Goal: Contribute content: Contribute content

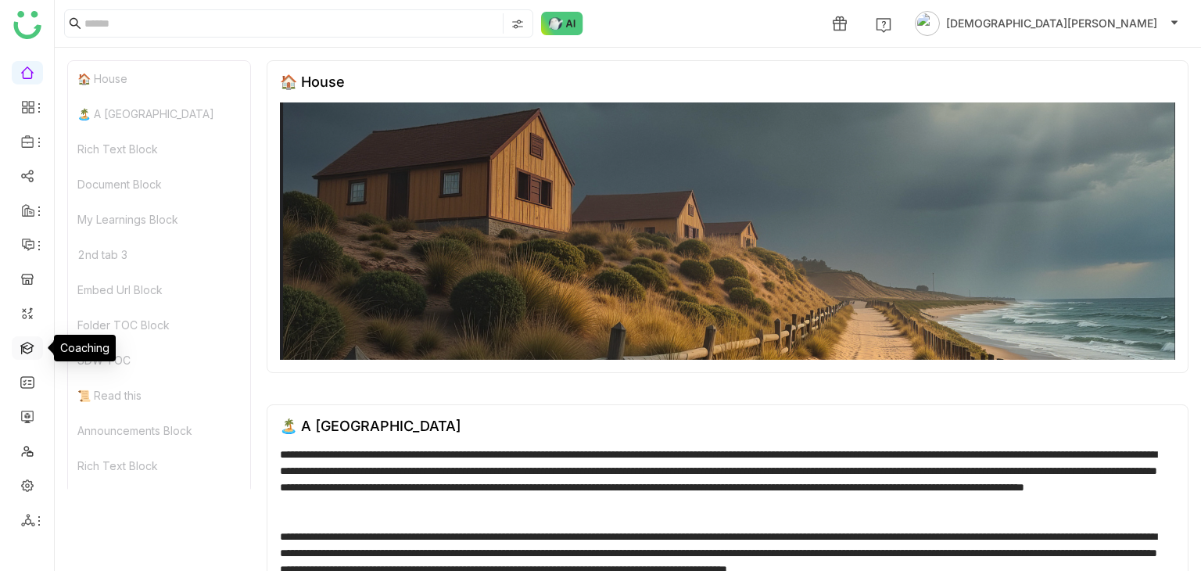
click at [34, 345] on link at bounding box center [27, 346] width 14 height 13
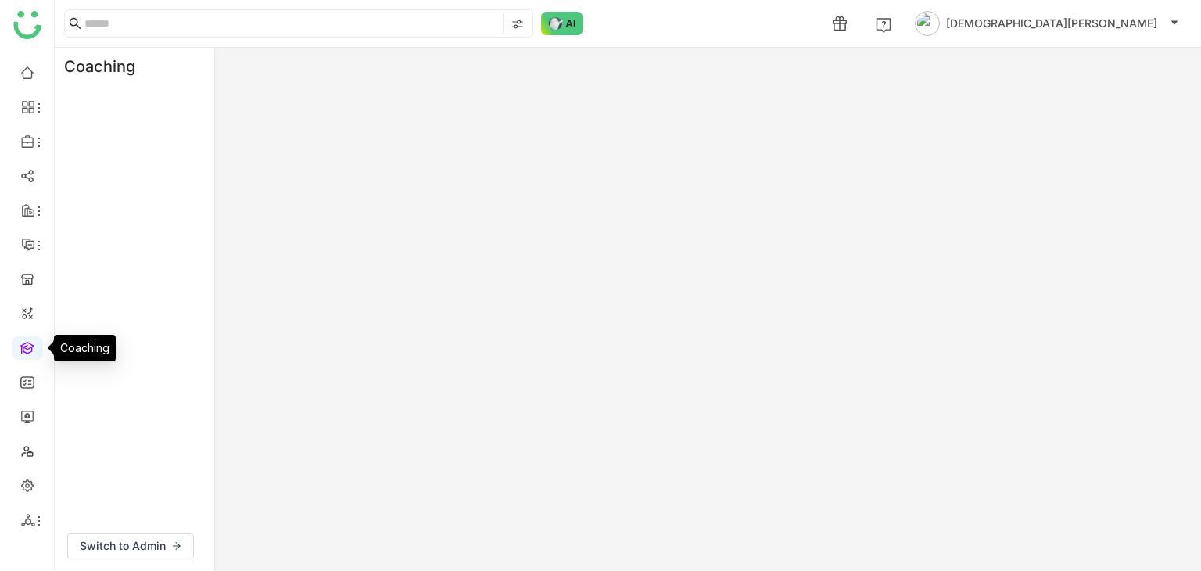
click at [34, 345] on link at bounding box center [27, 346] width 14 height 13
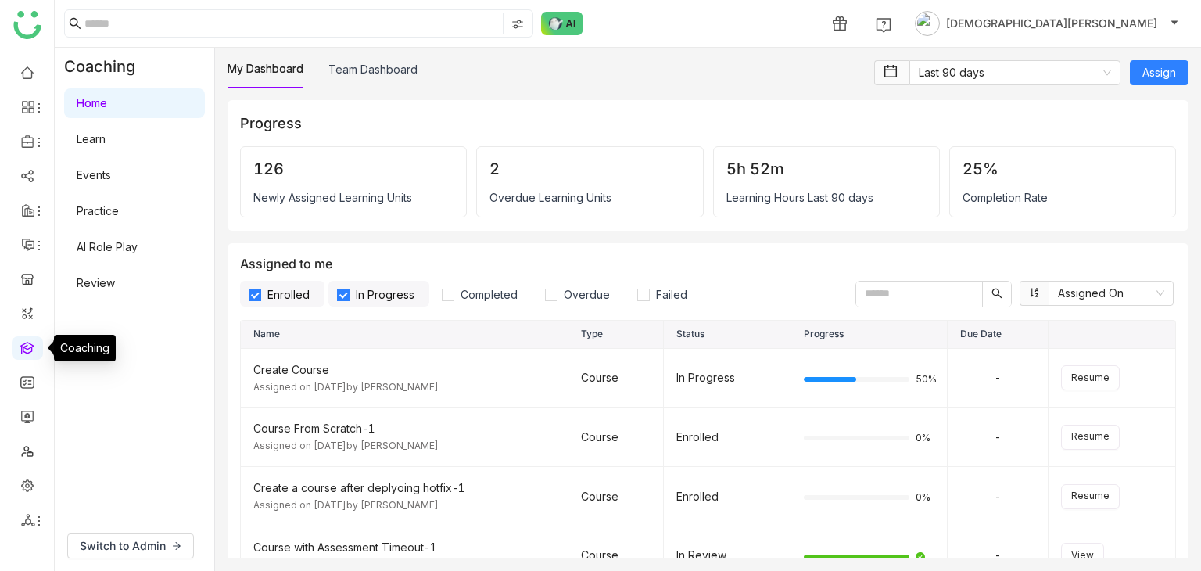
click at [25, 349] on link at bounding box center [27, 346] width 14 height 13
click at [31, 348] on link at bounding box center [27, 346] width 14 height 13
click at [98, 201] on link "Template" at bounding box center [109, 204] width 102 height 11
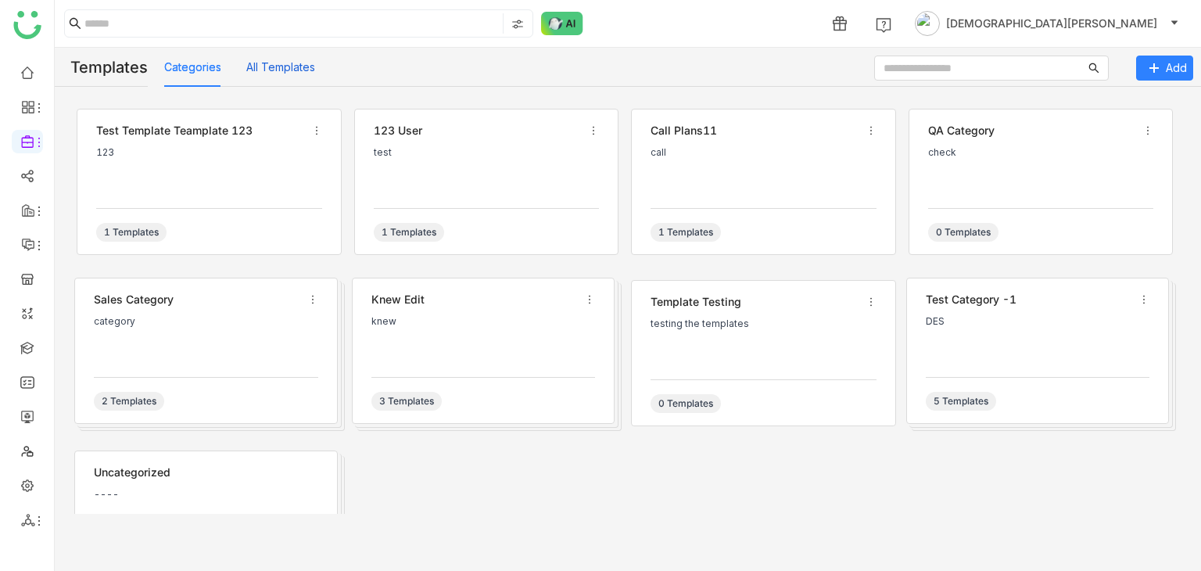
click at [267, 74] on button "All Templates" at bounding box center [280, 67] width 69 height 17
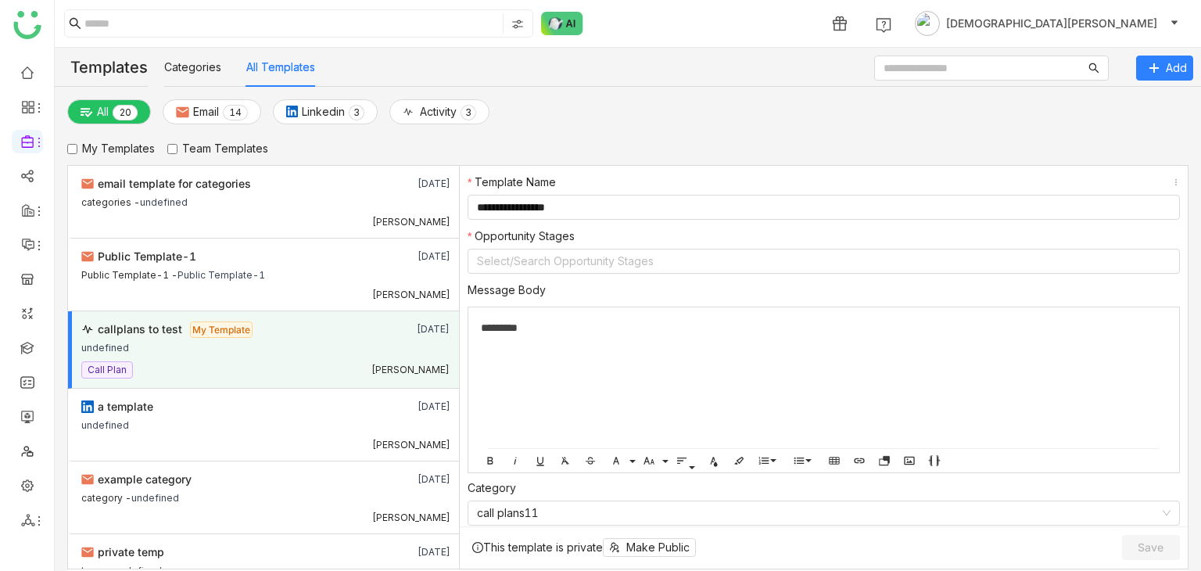
click at [192, 145] on label "Team Templates" at bounding box center [217, 148] width 101 height 17
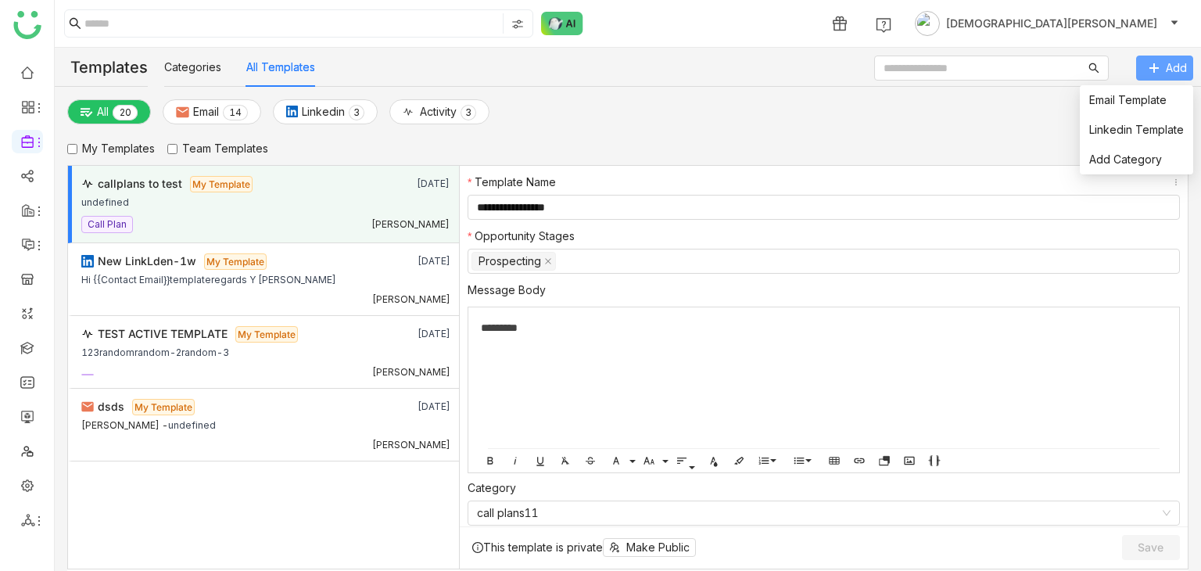
click at [1150, 66] on icon at bounding box center [1154, 68] width 11 height 11
click at [1125, 99] on link "Email Template" at bounding box center [1127, 99] width 77 height 13
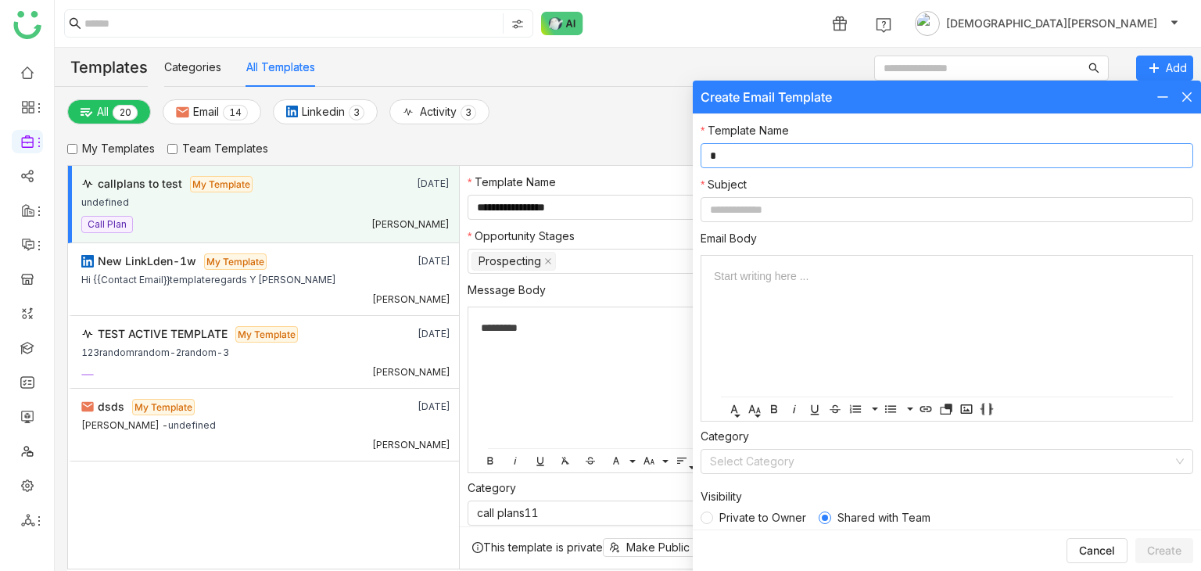
click at [763, 154] on input "*" at bounding box center [947, 155] width 493 height 25
type input "*"
click at [747, 210] on input at bounding box center [947, 209] width 493 height 25
type input "*"
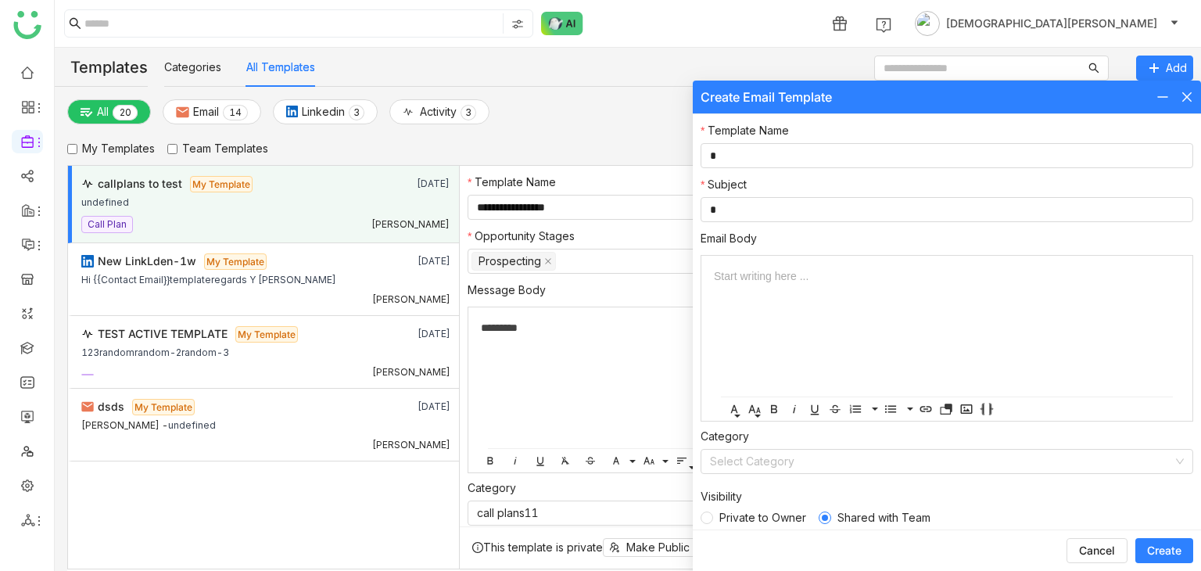
click at [1170, 547] on span "Create" at bounding box center [1164, 551] width 34 height 16
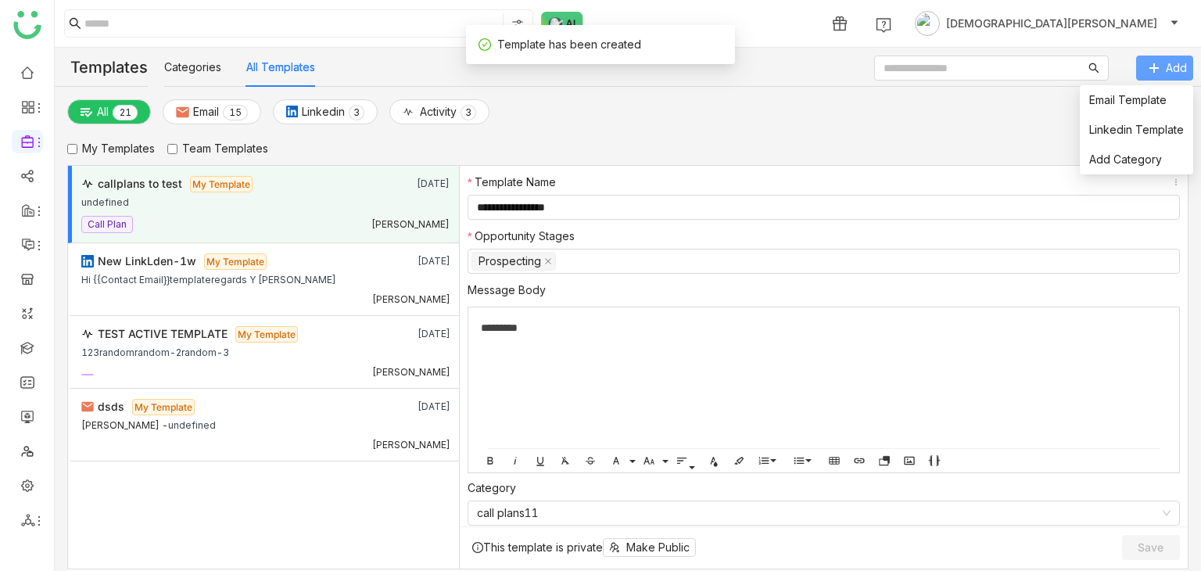
click at [1155, 73] on button "Add" at bounding box center [1164, 68] width 57 height 25
click at [1138, 95] on link "Email Template" at bounding box center [1127, 99] width 77 height 13
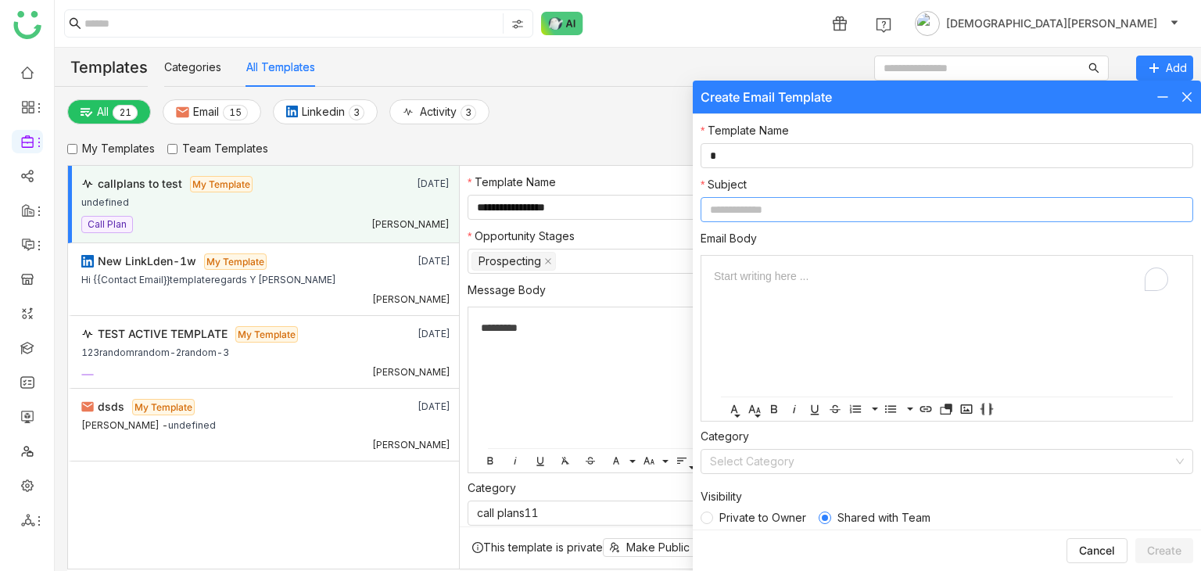
type input "*"
click at [767, 209] on input at bounding box center [947, 209] width 493 height 25
type input "*"
click at [1157, 548] on span "Create" at bounding box center [1164, 551] width 34 height 16
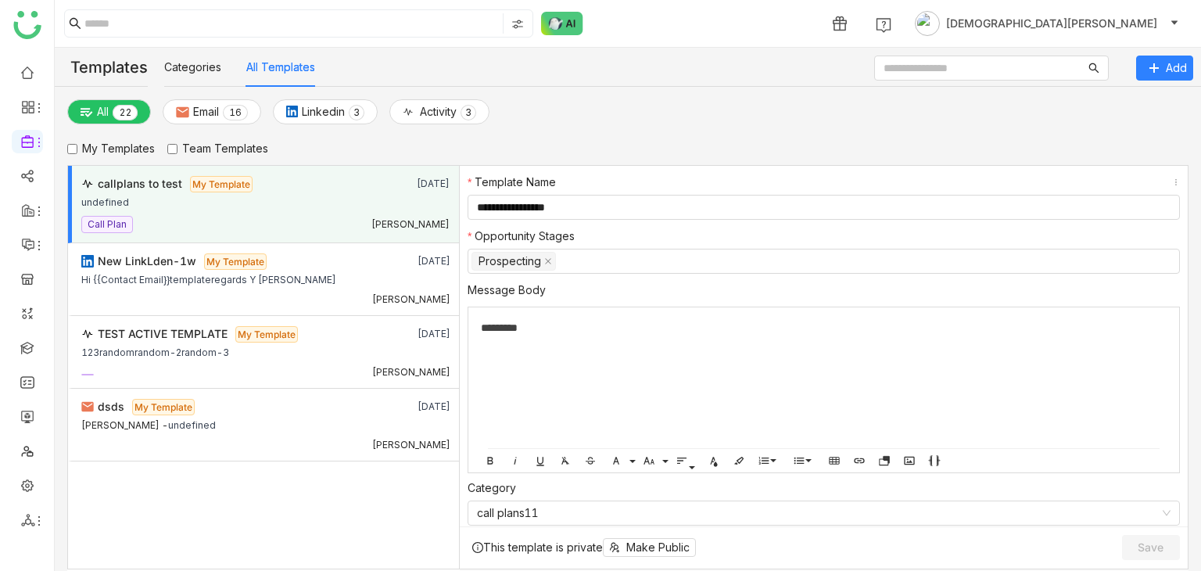
click at [205, 145] on label "Team Templates" at bounding box center [217, 148] width 101 height 17
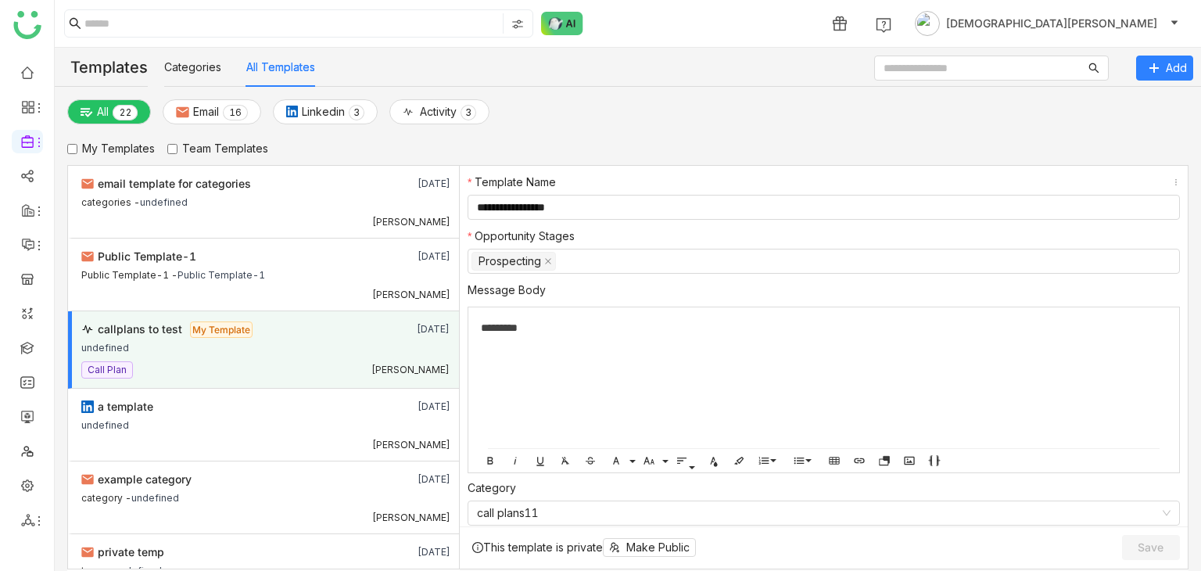
click at [205, 145] on label "Team Templates" at bounding box center [217, 148] width 101 height 17
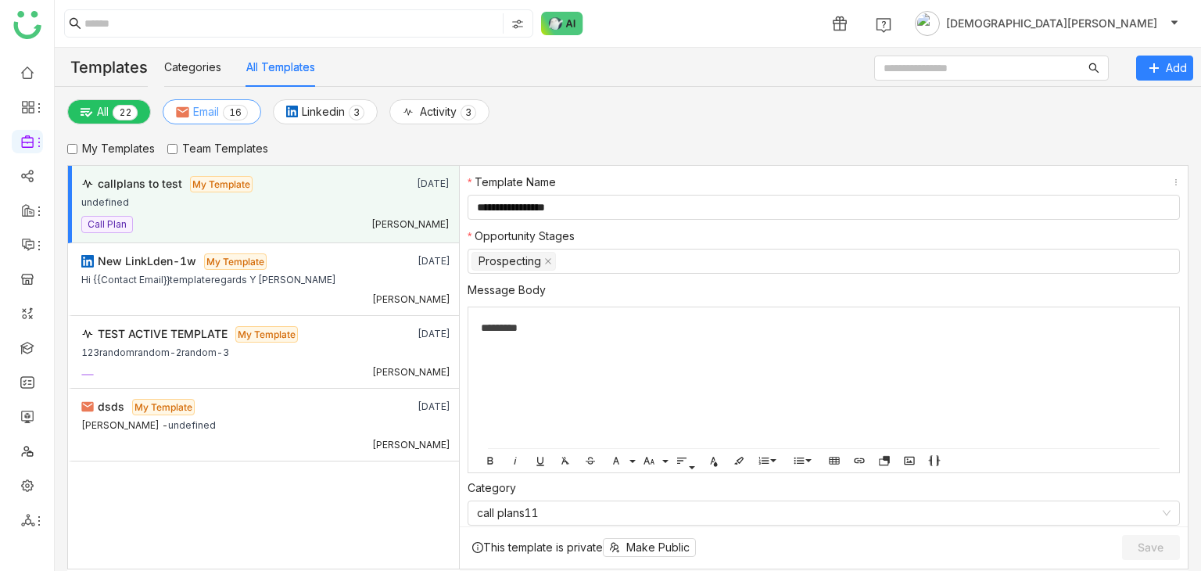
click at [235, 110] on p "1" at bounding box center [232, 113] width 6 height 16
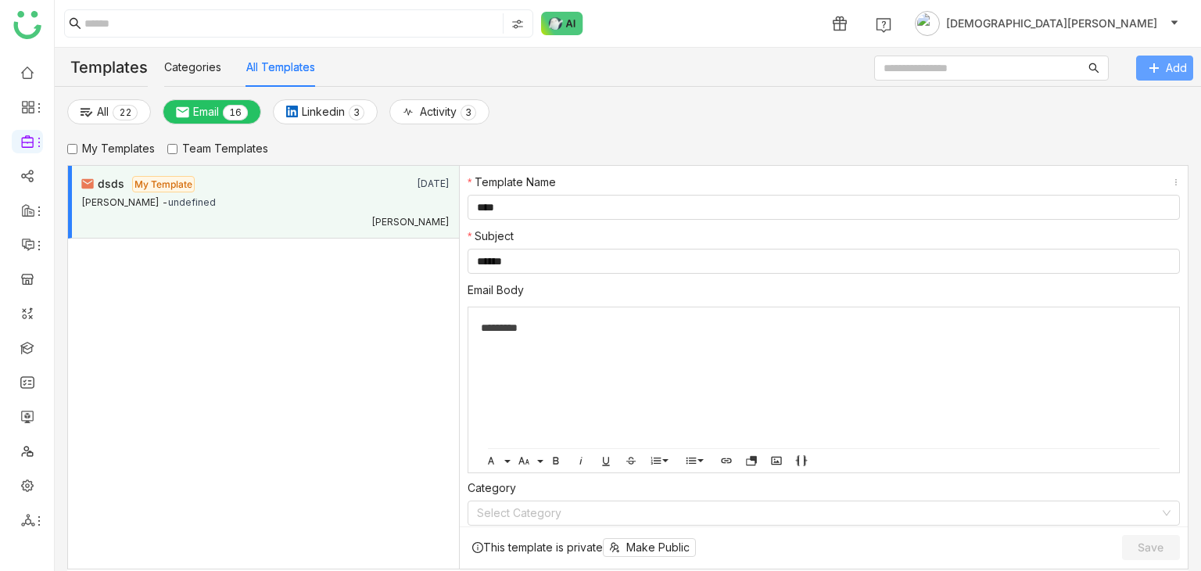
click at [1170, 81] on div "Email Template Linkedin Template Add Category" at bounding box center [1136, 130] width 113 height 99
click at [1159, 61] on button "Add" at bounding box center [1164, 68] width 57 height 25
click at [1160, 63] on button "Add" at bounding box center [1164, 68] width 57 height 25
click at [1138, 95] on link "Email Template" at bounding box center [1127, 99] width 77 height 13
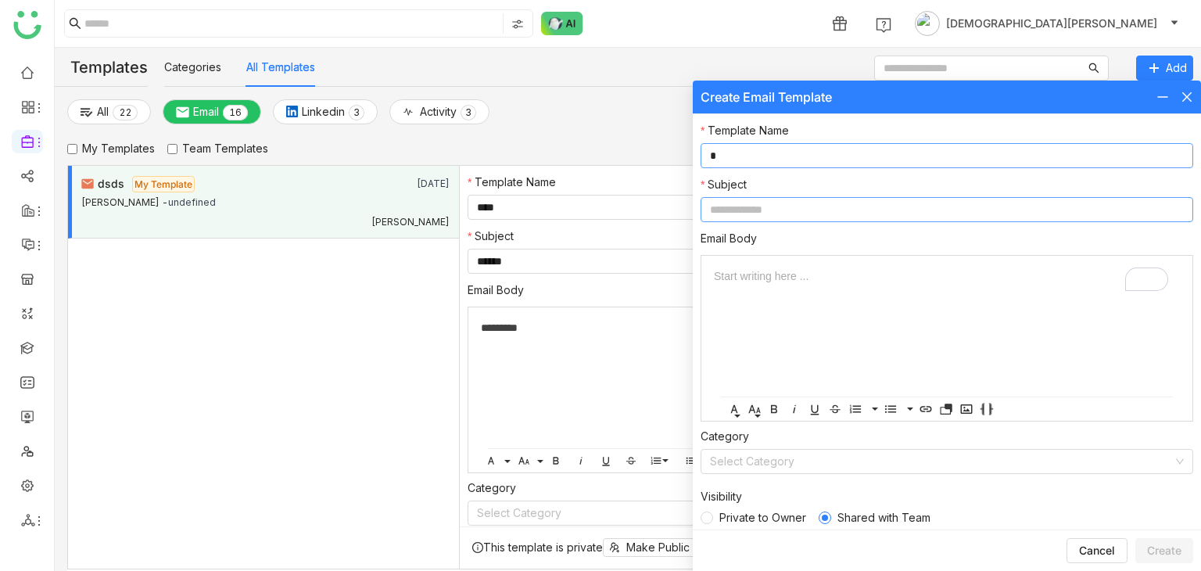
type input "*"
click at [757, 220] on input at bounding box center [947, 209] width 493 height 25
type input "*"
click at [726, 525] on span "Private to Owner" at bounding box center [762, 517] width 99 height 17
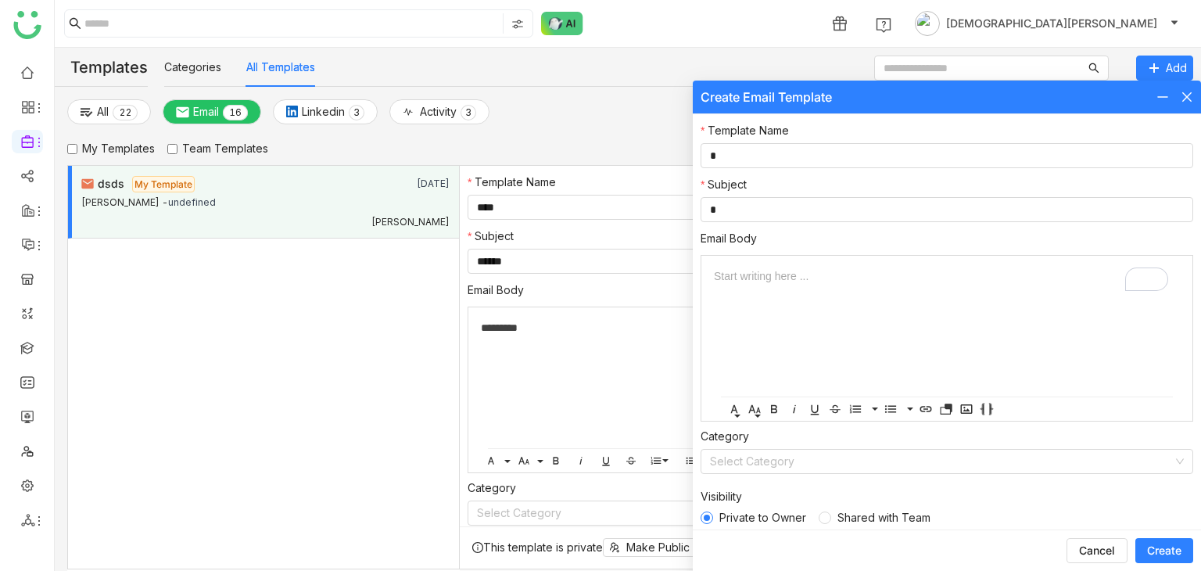
click at [1163, 539] on button "Create" at bounding box center [1164, 550] width 58 height 25
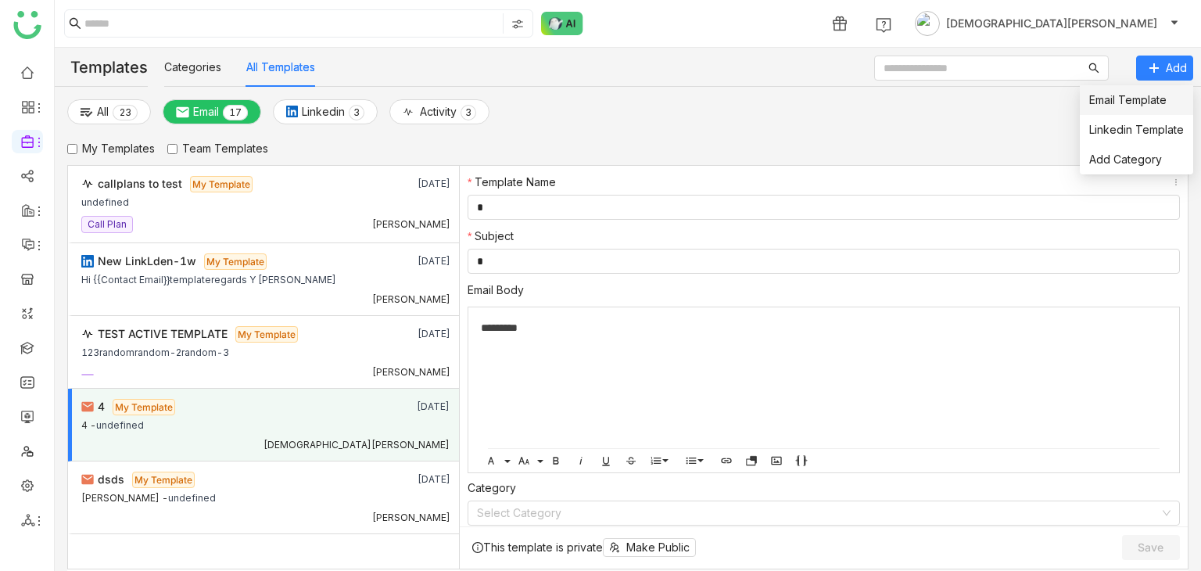
click at [1130, 99] on link "Email Template" at bounding box center [1127, 99] width 77 height 13
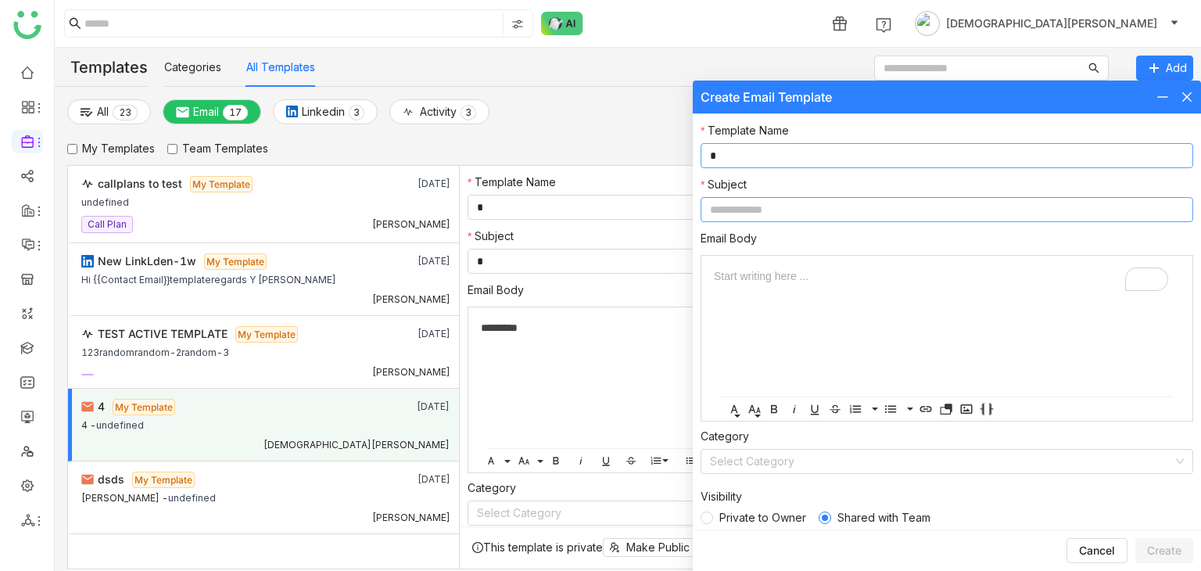
type input "*"
click at [740, 216] on input at bounding box center [947, 209] width 493 height 25
type input "*"
click at [748, 514] on span "Private to Owner" at bounding box center [762, 517] width 99 height 17
click at [1142, 545] on button "Create" at bounding box center [1164, 550] width 58 height 25
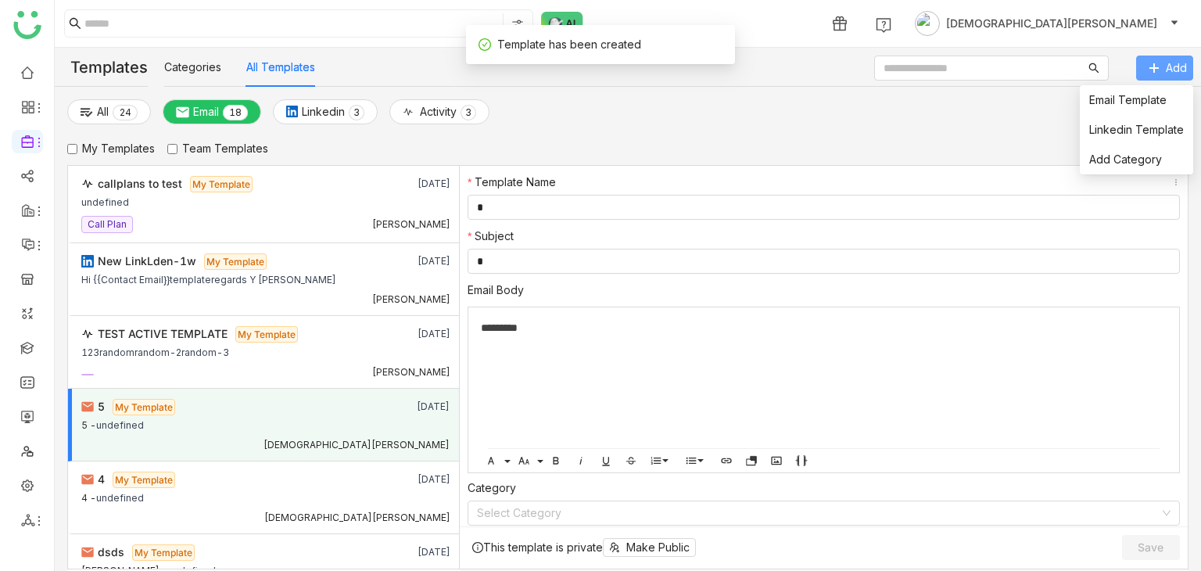
click at [1167, 66] on span "Add" at bounding box center [1176, 67] width 21 height 17
click at [1127, 101] on link "Email Template" at bounding box center [1127, 99] width 77 height 13
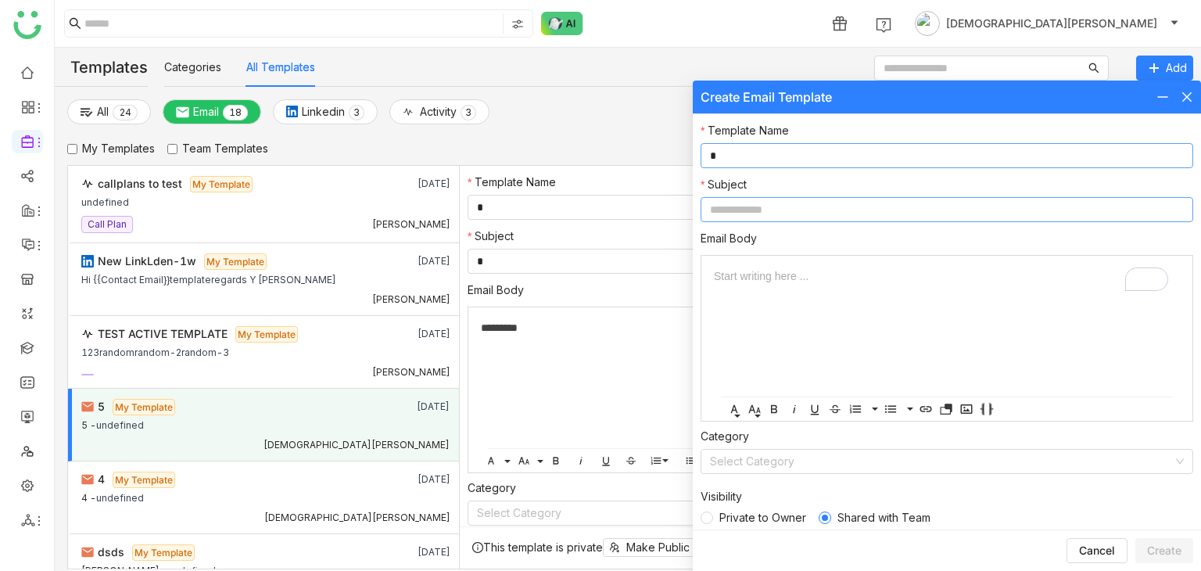
type input "*"
click at [736, 213] on input at bounding box center [947, 209] width 493 height 25
type input "*"
click at [727, 525] on span "Private to Owner" at bounding box center [762, 517] width 99 height 17
click at [1167, 546] on span "Create" at bounding box center [1164, 551] width 34 height 16
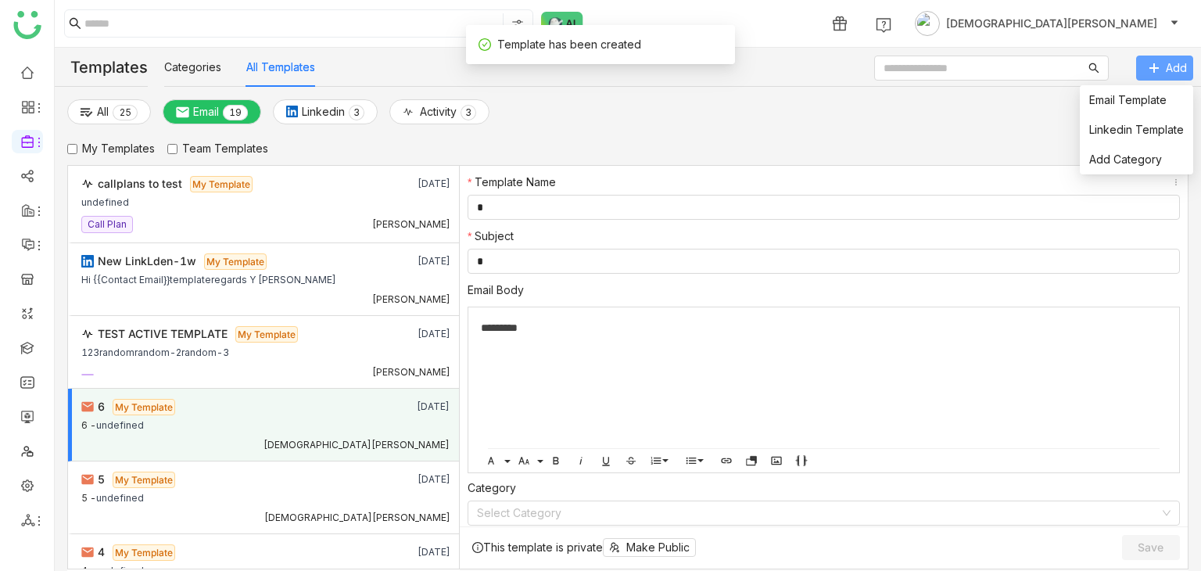
click at [1159, 73] on button "Add" at bounding box center [1164, 68] width 57 height 25
click at [1116, 105] on link "Email Template" at bounding box center [1127, 99] width 77 height 13
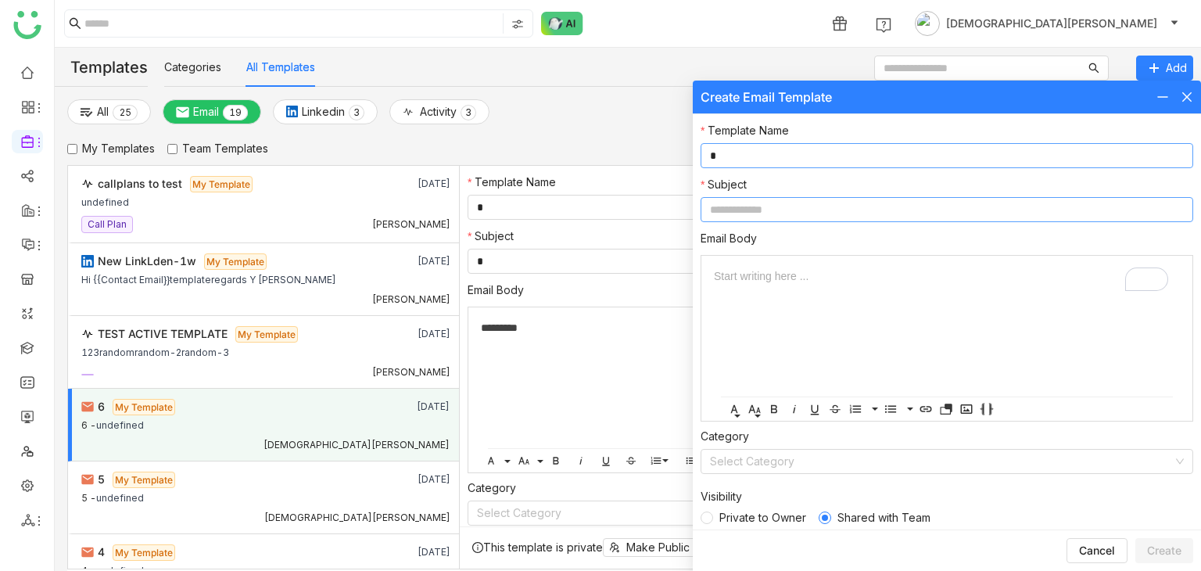
type input "*"
click at [765, 205] on input at bounding box center [947, 209] width 493 height 25
type input "*"
click at [726, 521] on span "Private to Owner" at bounding box center [762, 517] width 99 height 17
click at [1157, 548] on span "Create" at bounding box center [1164, 551] width 34 height 16
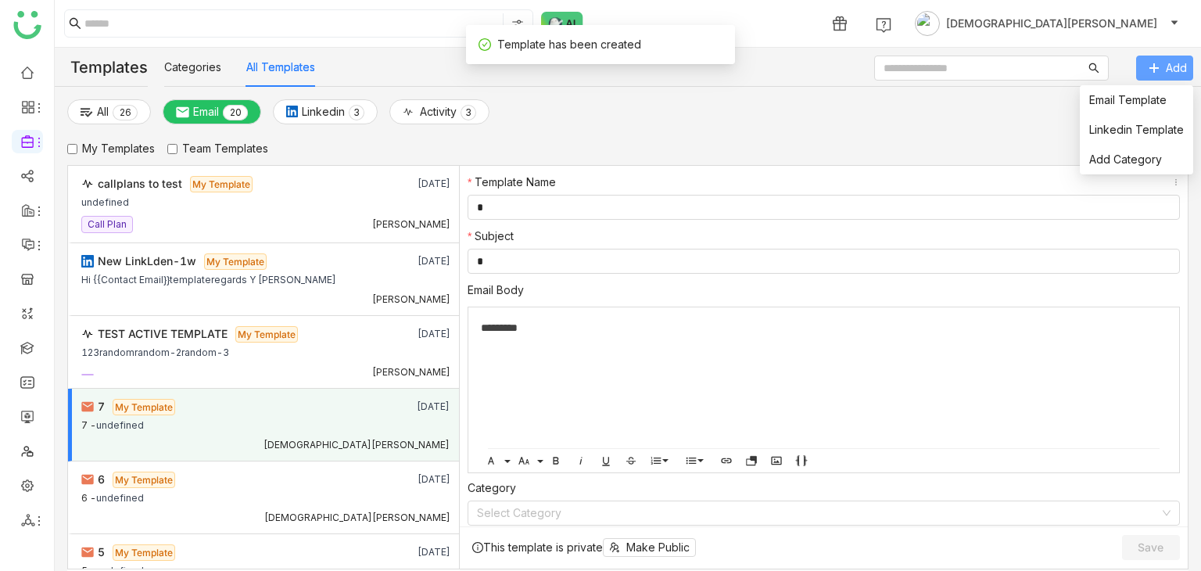
click at [1173, 66] on span "Add" at bounding box center [1176, 67] width 21 height 17
click at [1140, 97] on link "Email Template" at bounding box center [1127, 99] width 77 height 13
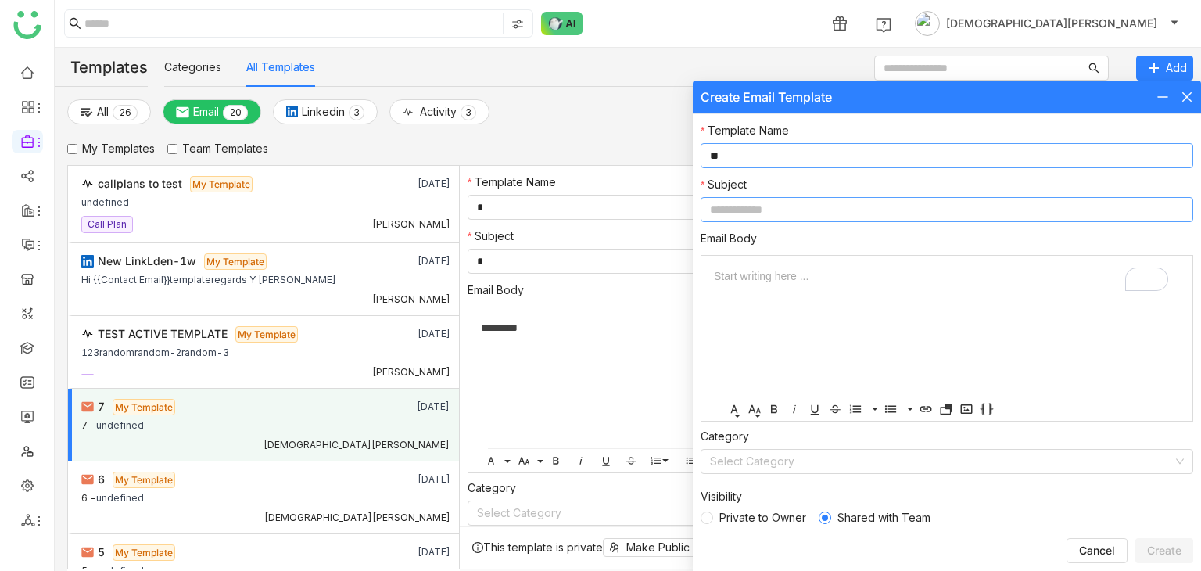
type input "**"
click at [737, 210] on input at bounding box center [947, 209] width 493 height 25
type input "*"
click at [721, 511] on span "Private to Owner" at bounding box center [762, 517] width 99 height 17
click at [1167, 543] on span "Create" at bounding box center [1164, 551] width 34 height 16
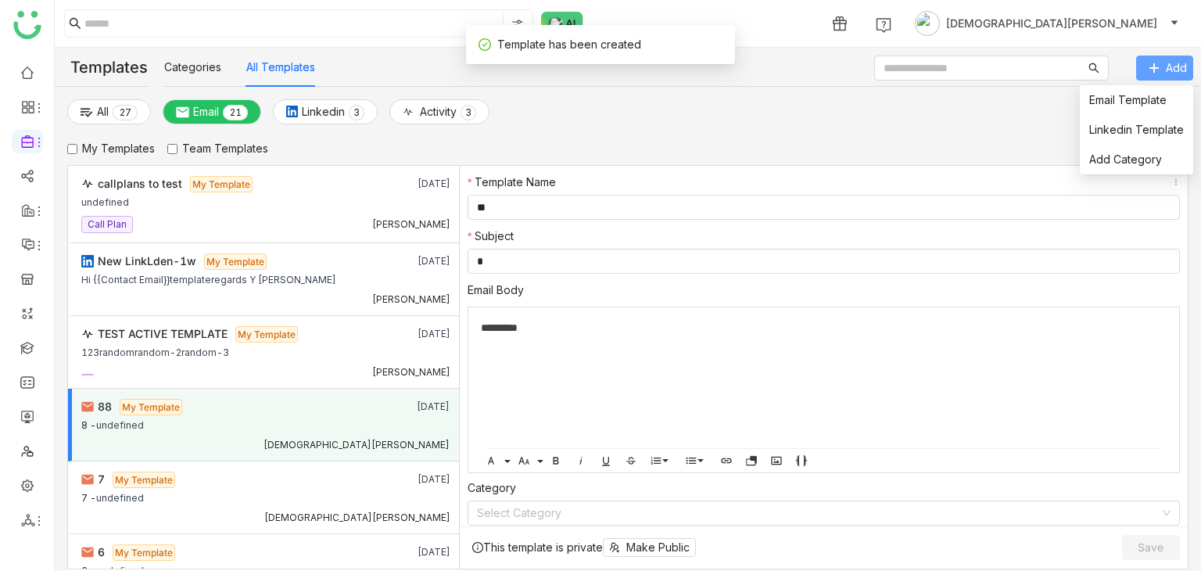
click at [1147, 69] on button "Add" at bounding box center [1164, 68] width 57 height 25
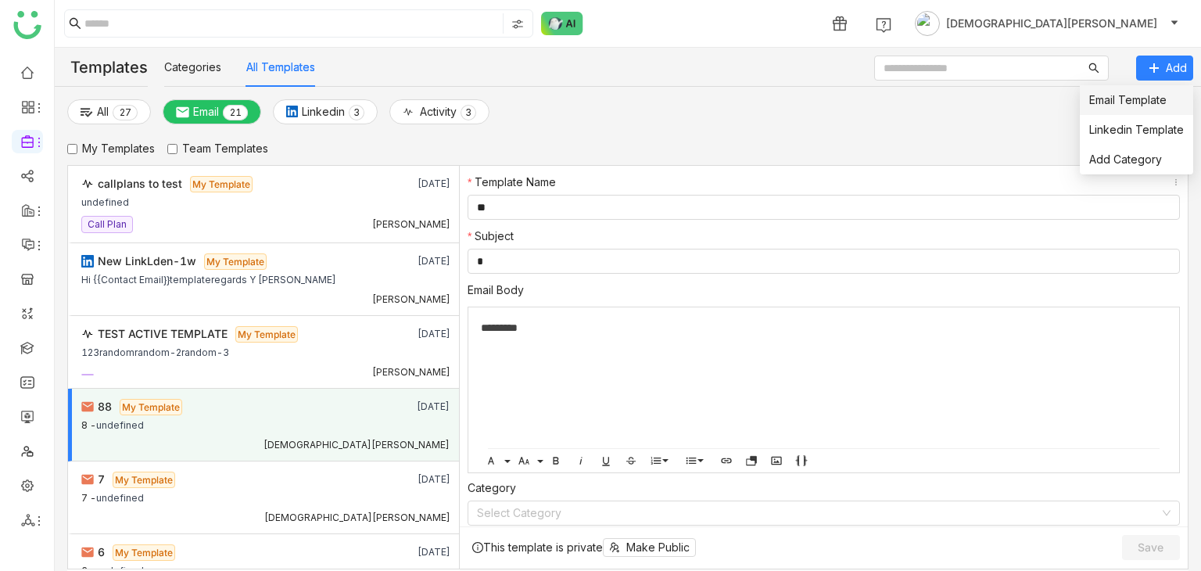
click at [1120, 95] on link "Email Template" at bounding box center [1127, 99] width 77 height 13
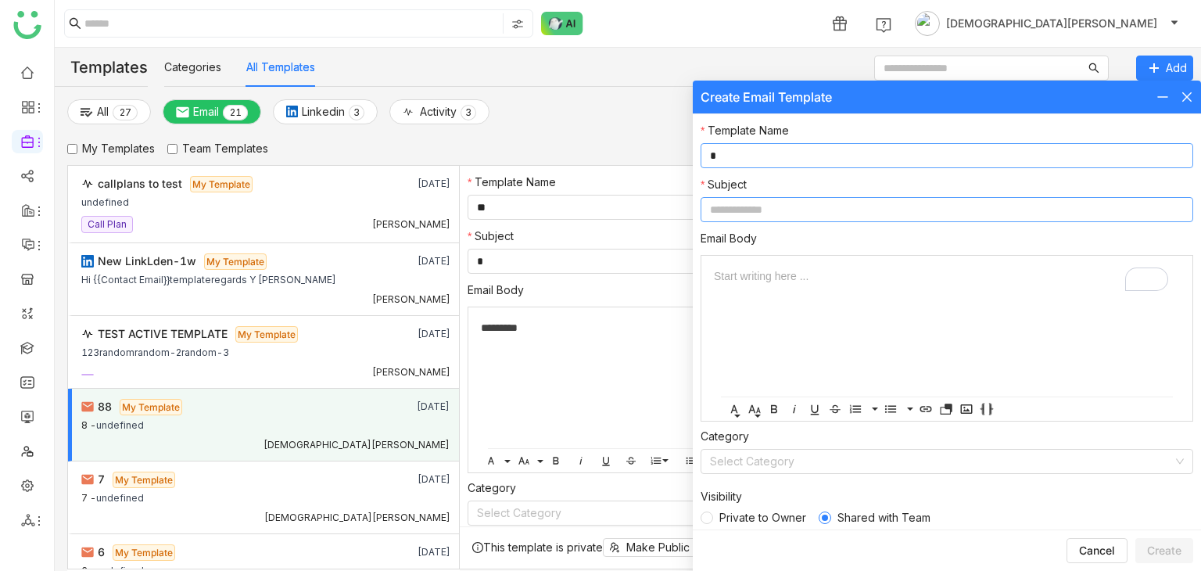
type input "*"
click at [730, 213] on input at bounding box center [947, 209] width 493 height 25
type input "*"
click at [730, 520] on span "Private to Owner" at bounding box center [762, 517] width 99 height 17
click at [1145, 548] on button "Create" at bounding box center [1164, 550] width 58 height 25
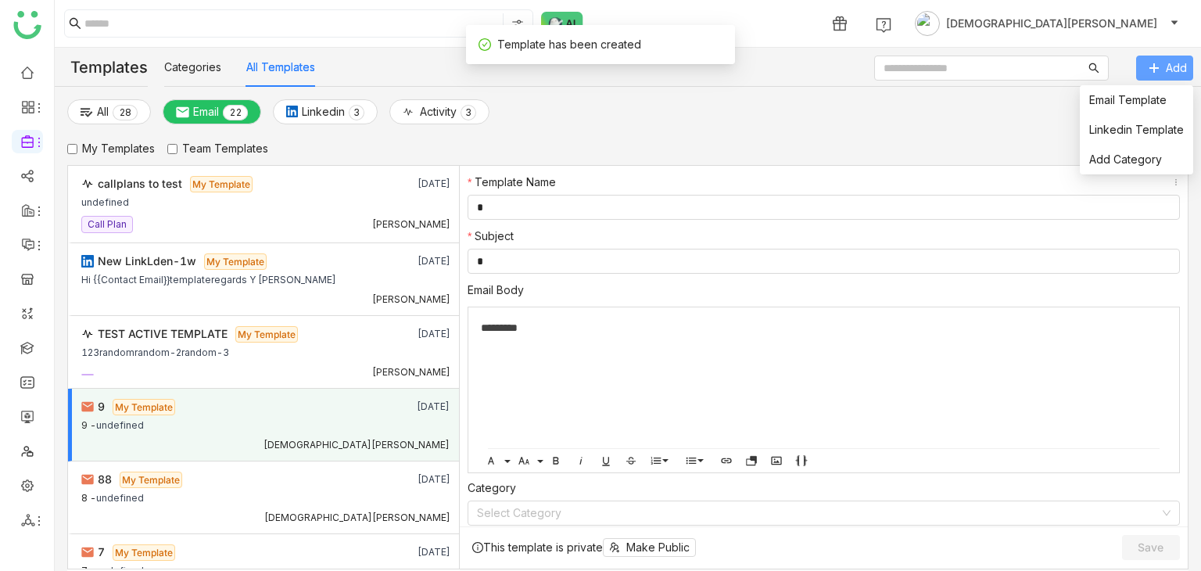
click at [1154, 71] on icon at bounding box center [1154, 68] width 11 height 11
click at [1115, 107] on span "Email Template" at bounding box center [1127, 99] width 77 height 17
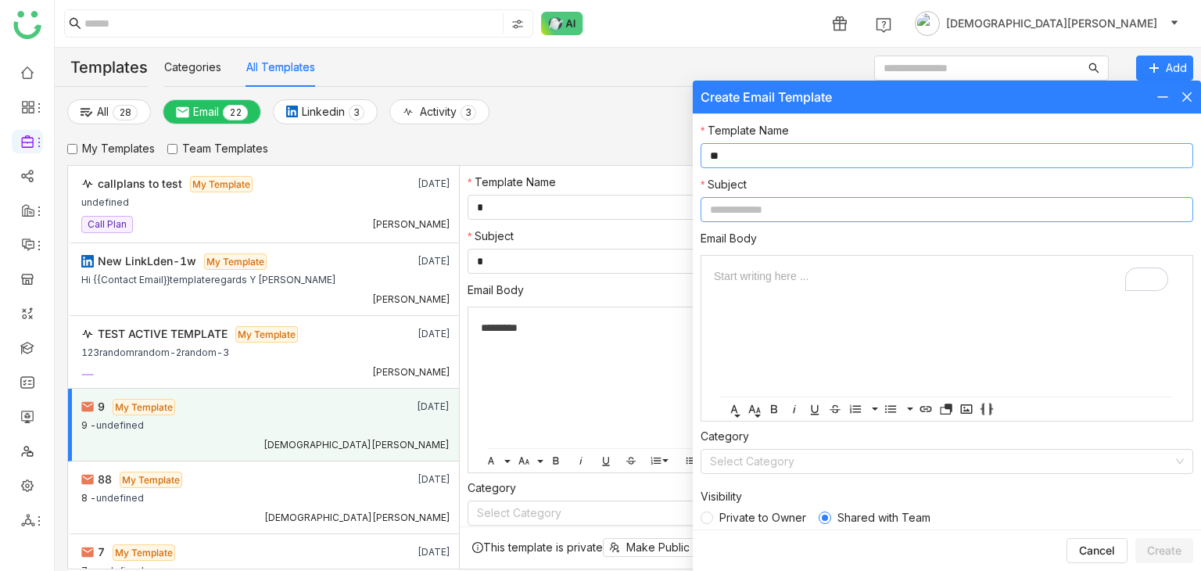
type input "**"
click at [852, 213] on input at bounding box center [947, 209] width 493 height 25
type input "**"
click at [729, 524] on span "Private to Owner" at bounding box center [762, 517] width 99 height 17
click at [1167, 553] on span "Create" at bounding box center [1164, 551] width 34 height 16
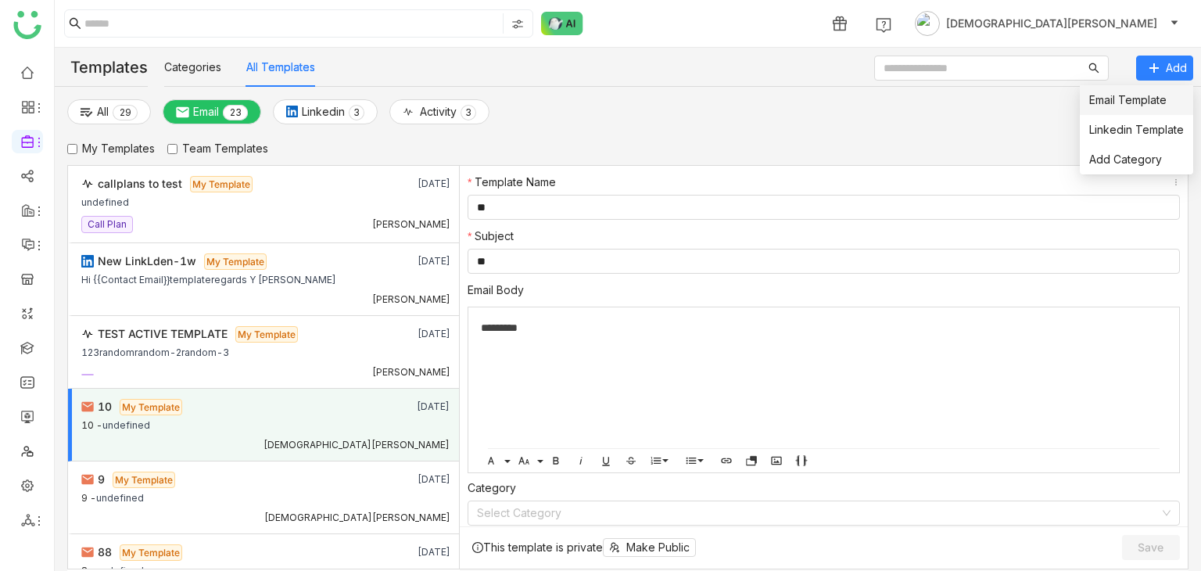
click at [1153, 88] on li "Email Template" at bounding box center [1136, 100] width 113 height 30
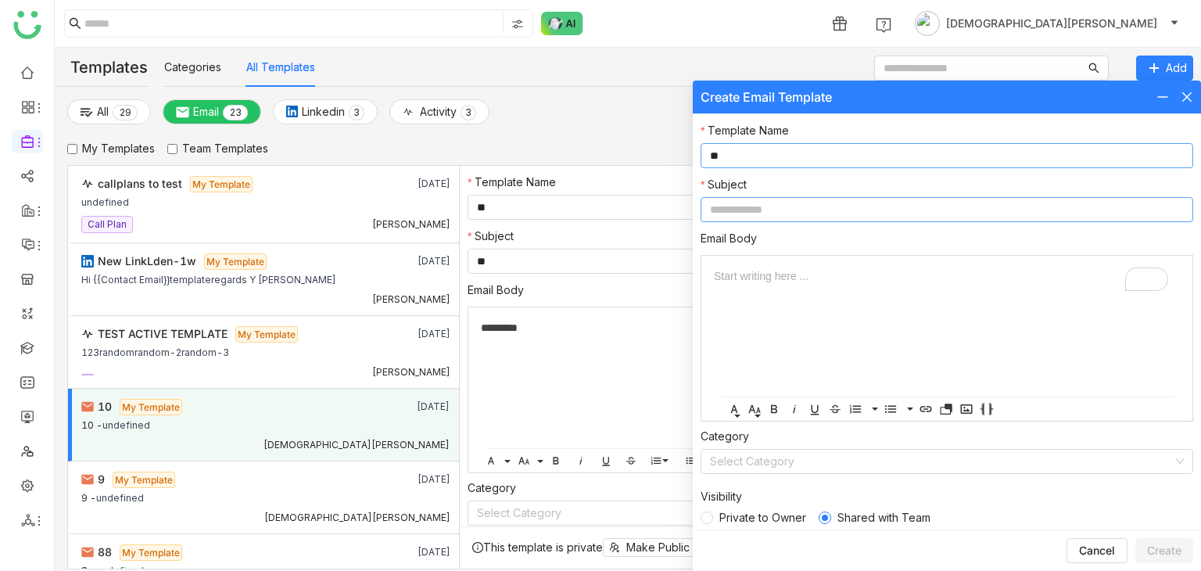
type input "**"
click at [777, 210] on input "*" at bounding box center [947, 209] width 493 height 25
type input "**"
click at [763, 518] on span "Private to Owner" at bounding box center [762, 517] width 99 height 17
click at [1156, 545] on span "Create" at bounding box center [1164, 551] width 34 height 16
